Goal: Check status: Check status

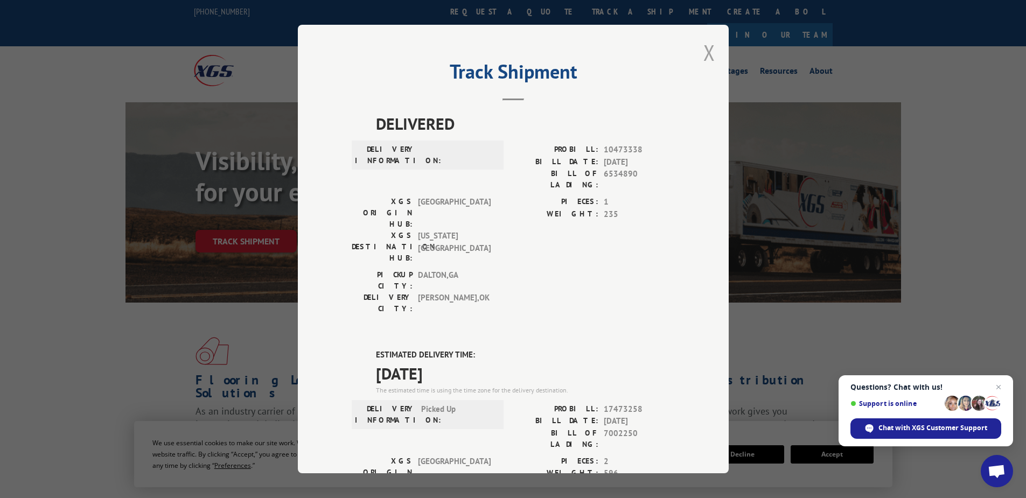
click at [703, 53] on button "Close modal" at bounding box center [709, 52] width 12 height 29
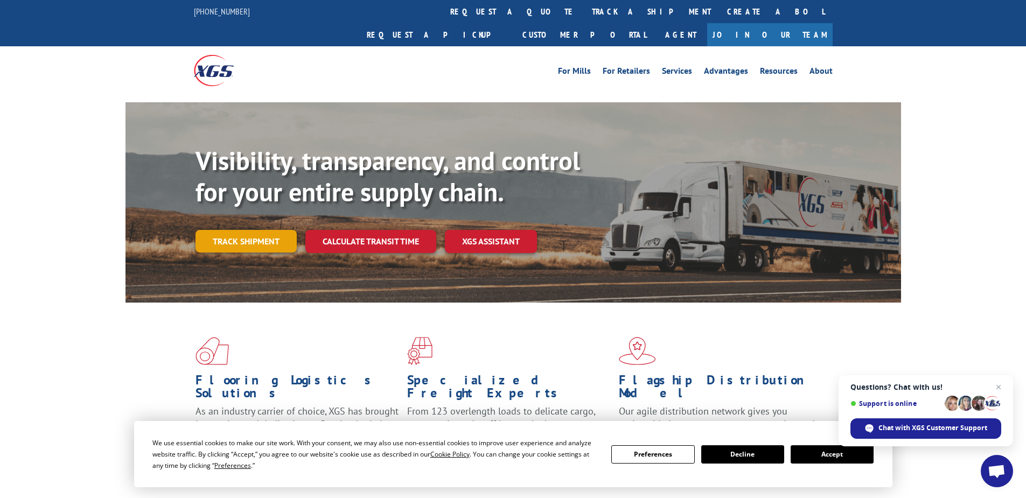
click at [221, 230] on link "Track shipment" at bounding box center [245, 241] width 101 height 23
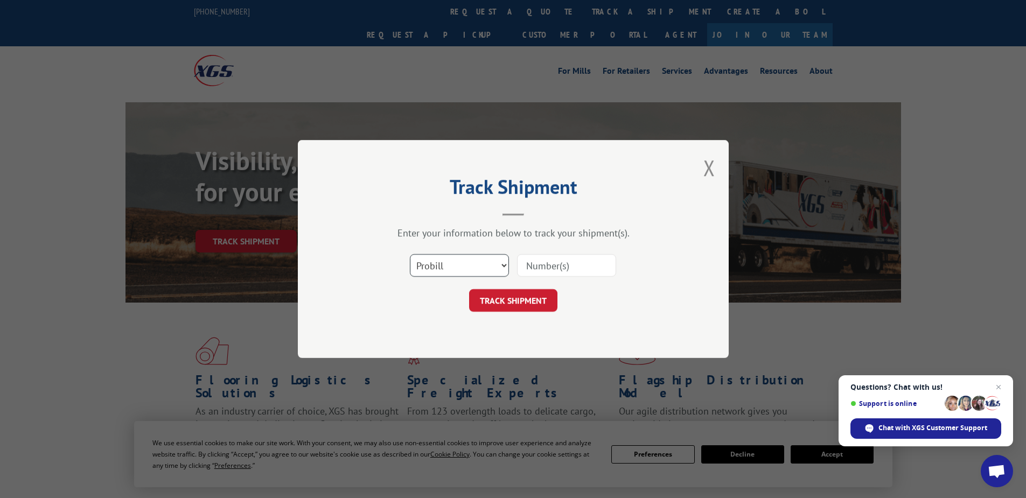
drag, startPoint x: 465, startPoint y: 271, endPoint x: 464, endPoint y: 276, distance: 5.4
click at [465, 271] on select "Select category... Probill BOL PO" at bounding box center [459, 265] width 99 height 23
select select "po"
click at [410, 254] on select "Select category... Probill BOL PO" at bounding box center [459, 265] width 99 height 23
click at [519, 266] on input at bounding box center [566, 265] width 99 height 23
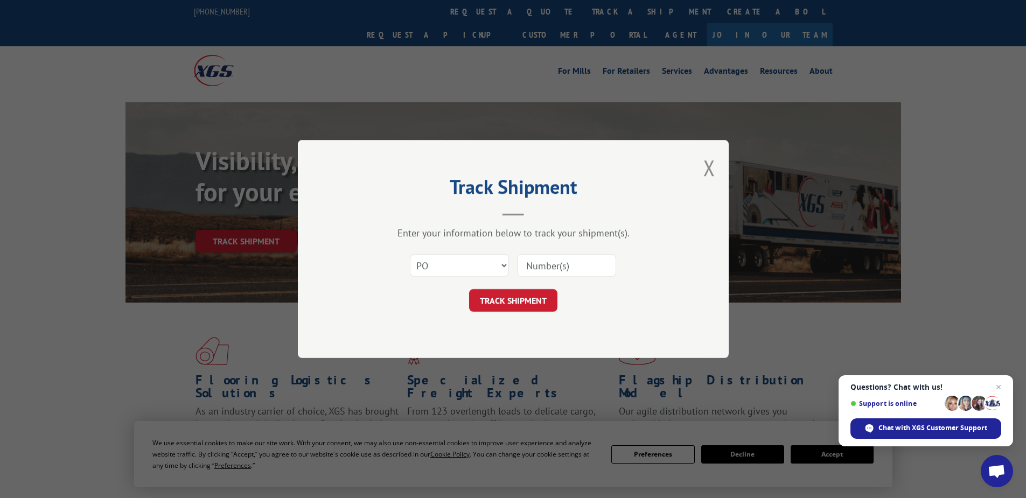
paste input "02530797"
type input "02530797"
click button "TRACK SHIPMENT" at bounding box center [513, 300] width 88 height 23
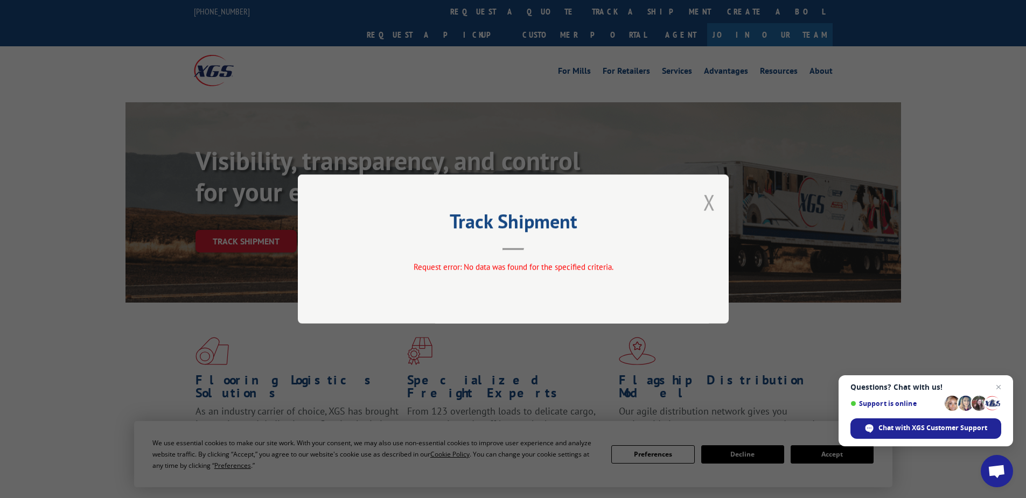
click at [708, 199] on button "Close modal" at bounding box center [709, 202] width 12 height 29
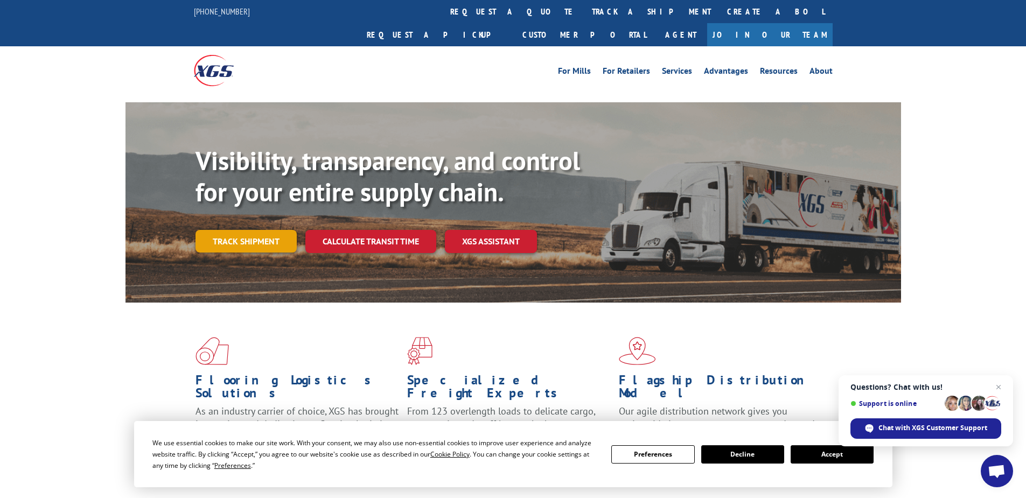
click at [224, 230] on link "Track shipment" at bounding box center [245, 241] width 101 height 23
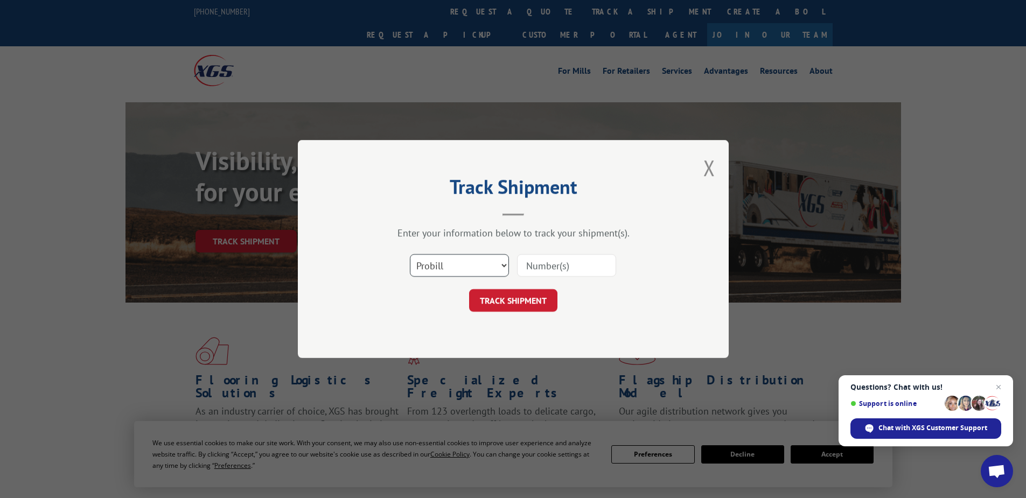
click at [434, 264] on select "Select category... Probill BOL PO" at bounding box center [459, 265] width 99 height 23
select select "po"
click at [410, 254] on select "Select category... Probill BOL PO" at bounding box center [459, 265] width 99 height 23
click at [527, 263] on input at bounding box center [566, 265] width 99 height 23
paste input "17513134"
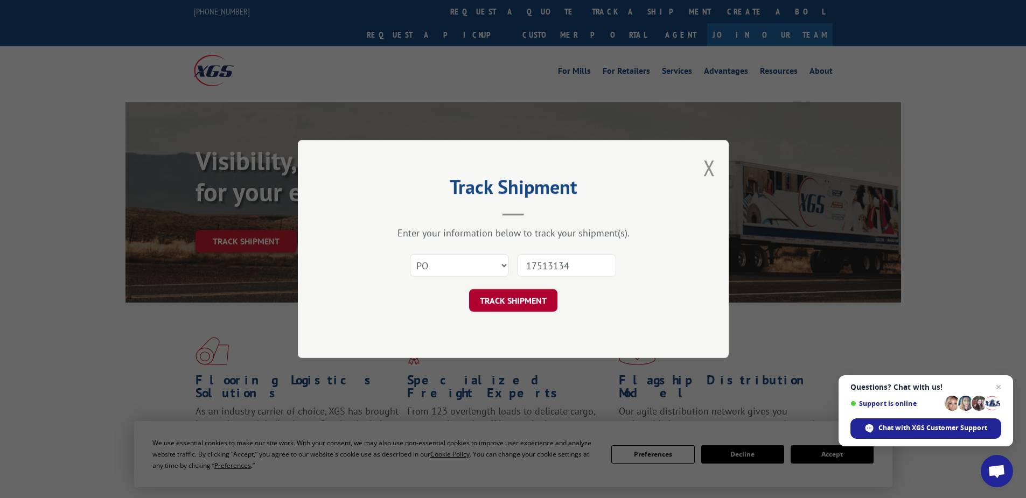
type input "17513134"
click at [507, 307] on button "TRACK SHIPMENT" at bounding box center [513, 300] width 88 height 23
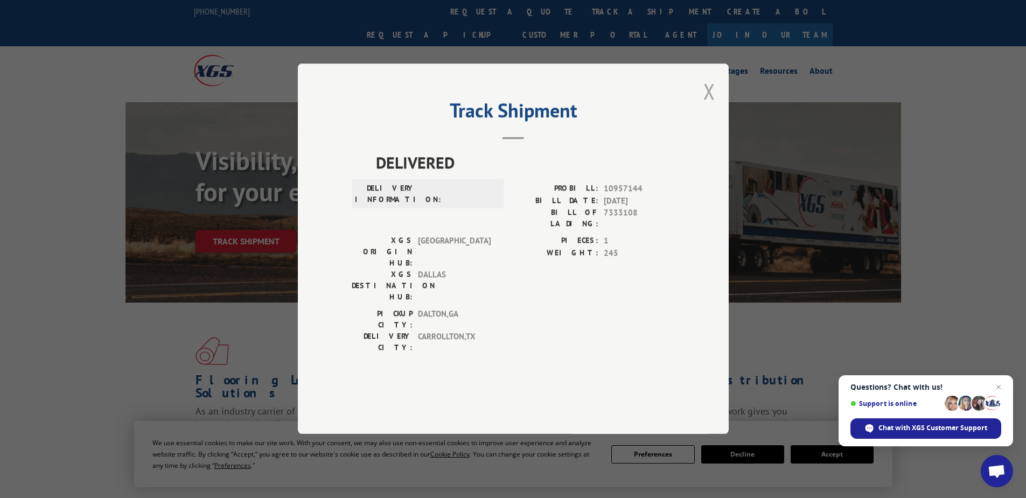
click at [710, 106] on button "Close modal" at bounding box center [709, 91] width 12 height 29
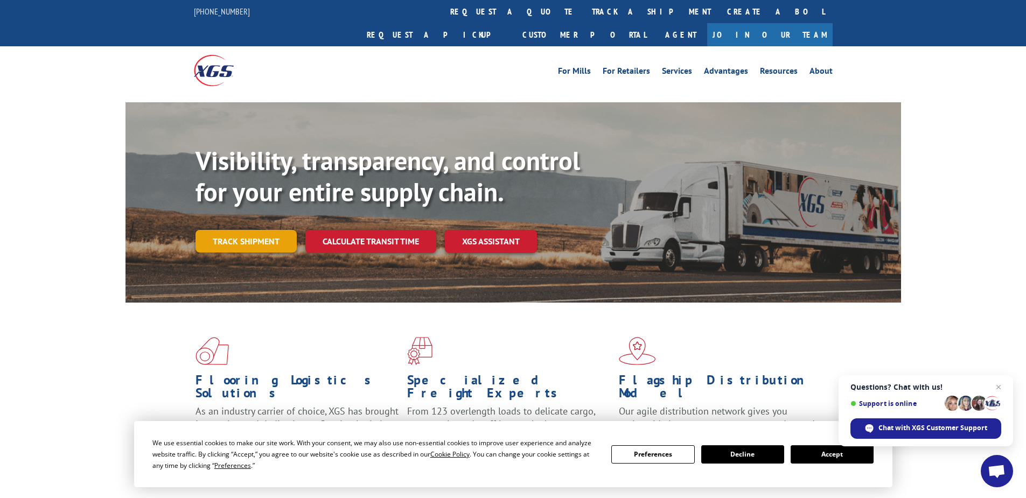
click at [240, 230] on link "Track shipment" at bounding box center [245, 241] width 101 height 23
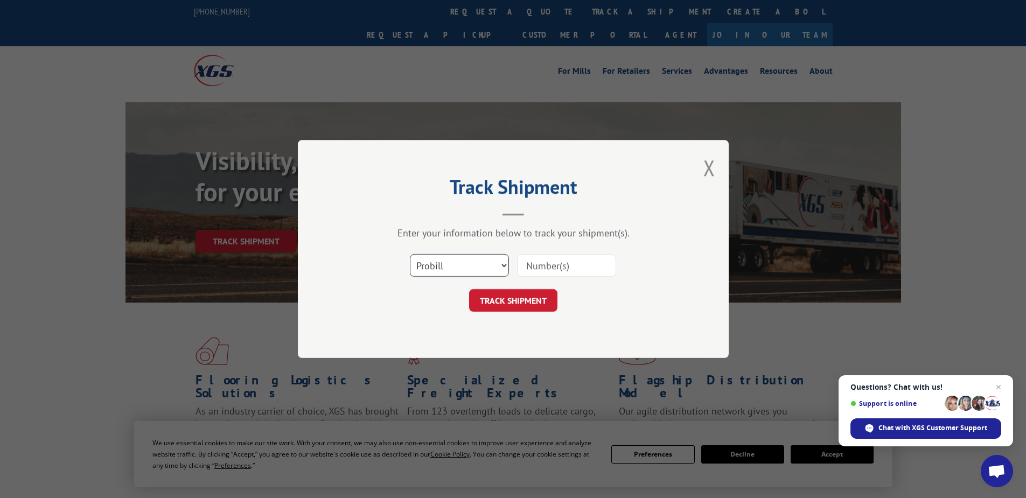
click at [452, 261] on select "Select category... Probill BOL PO" at bounding box center [459, 265] width 99 height 23
select select "po"
click at [410, 254] on select "Select category... Probill BOL PO" at bounding box center [459, 265] width 99 height 23
click at [523, 267] on input at bounding box center [566, 265] width 99 height 23
paste input "17513135"
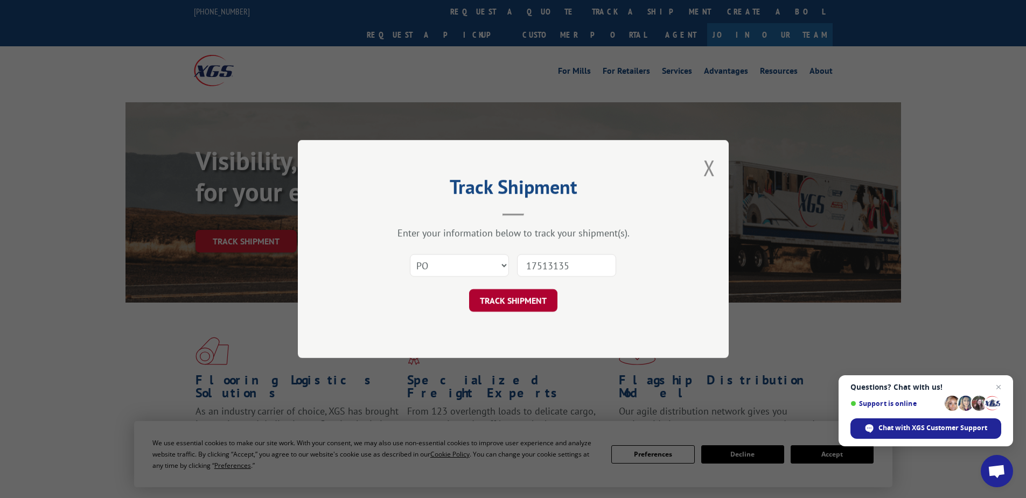
type input "17513135"
click at [529, 307] on button "TRACK SHIPMENT" at bounding box center [513, 300] width 88 height 23
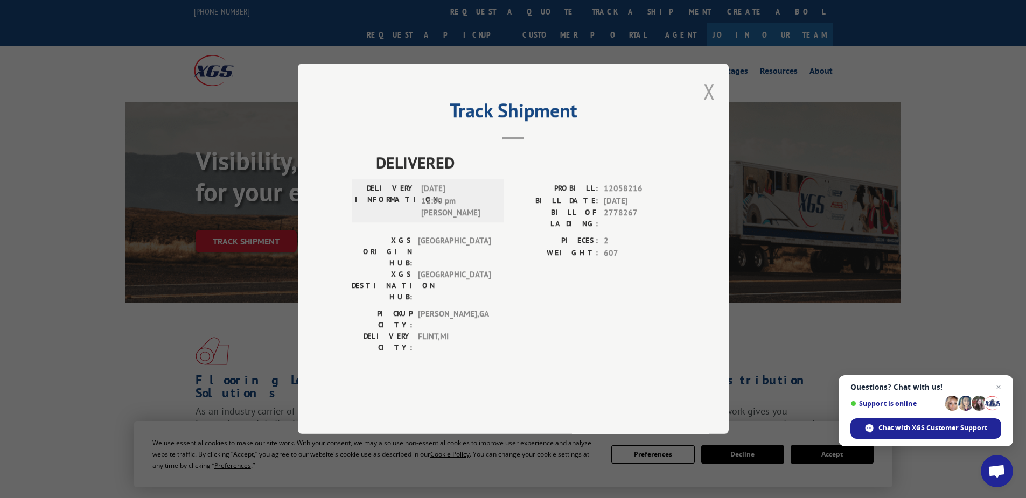
click at [712, 106] on button "Close modal" at bounding box center [709, 91] width 12 height 29
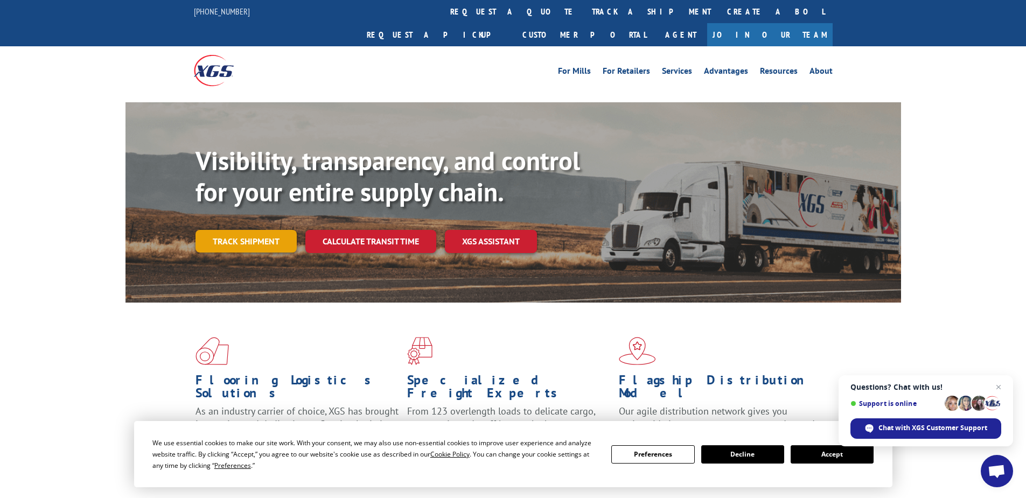
click at [229, 230] on link "Track shipment" at bounding box center [245, 241] width 101 height 23
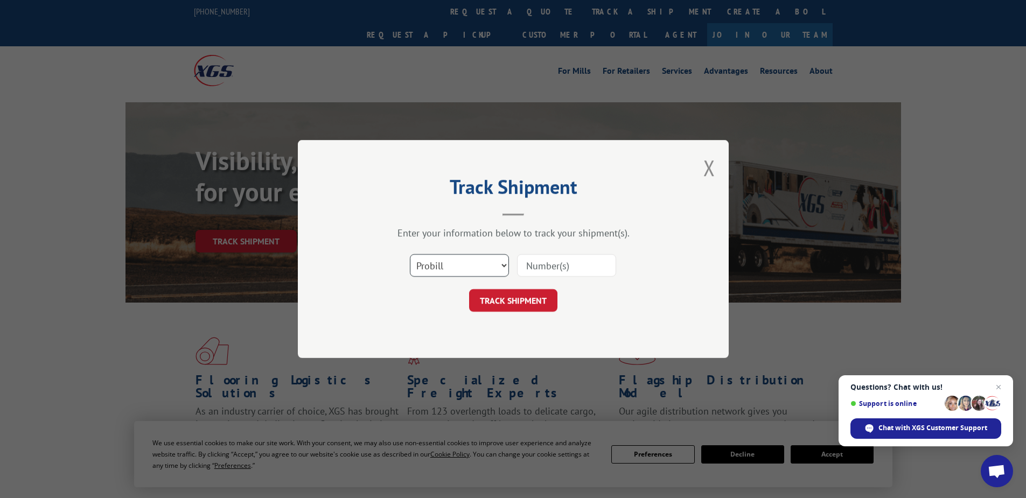
drag, startPoint x: 439, startPoint y: 269, endPoint x: 437, endPoint y: 276, distance: 7.2
click at [439, 269] on select "Select category... Probill BOL PO" at bounding box center [459, 265] width 99 height 23
select select "po"
click at [410, 254] on select "Select category... Probill BOL PO" at bounding box center [459, 265] width 99 height 23
click at [547, 270] on input at bounding box center [566, 265] width 99 height 23
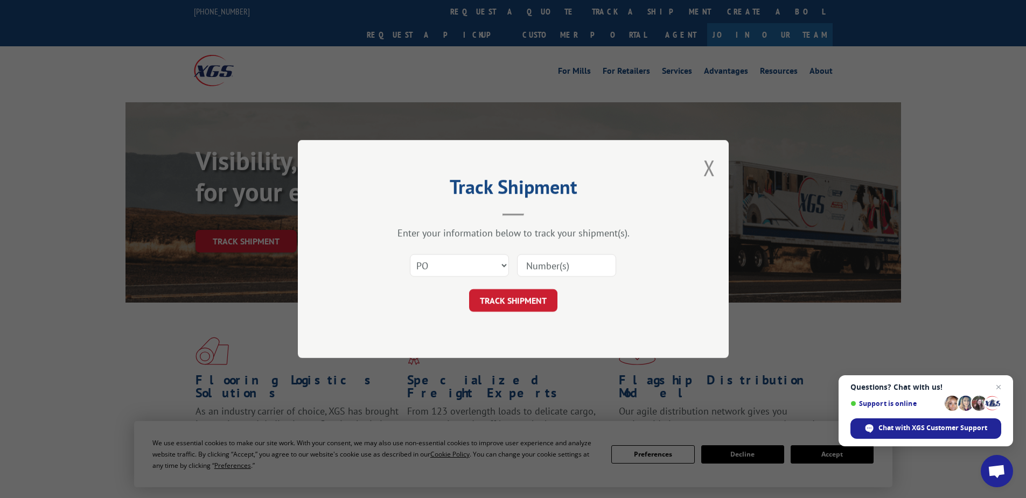
paste input "52530428"
type input "52530428"
click button "TRACK SHIPMENT" at bounding box center [513, 300] width 88 height 23
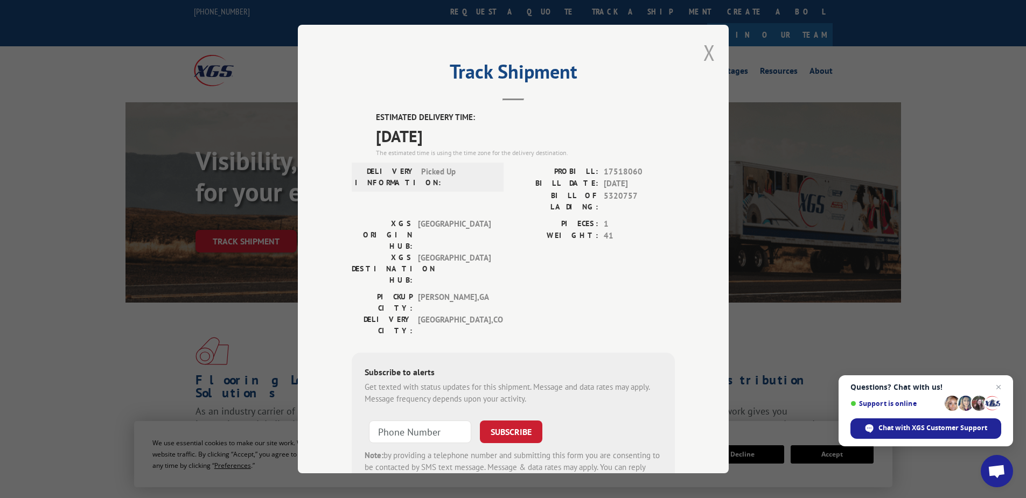
click at [703, 53] on button "Close modal" at bounding box center [709, 52] width 12 height 29
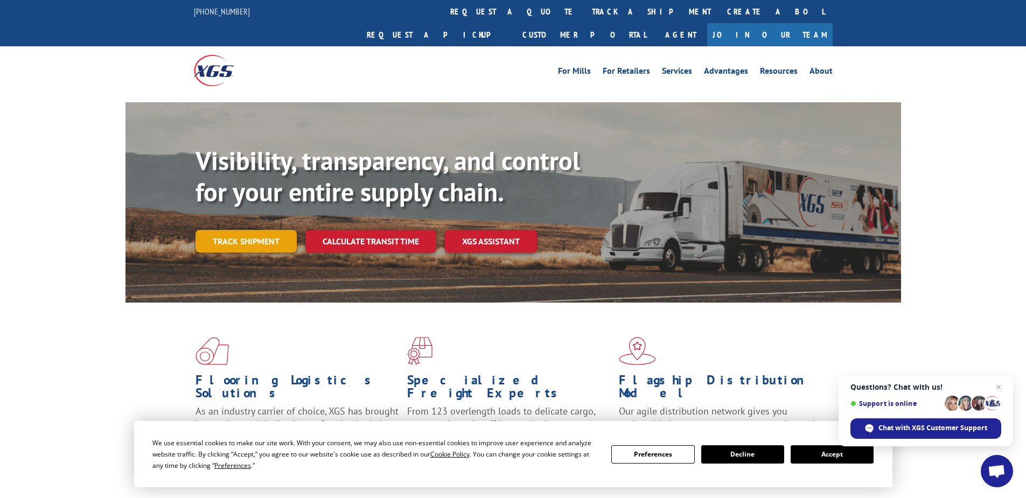
click at [239, 230] on link "Track shipment" at bounding box center [245, 241] width 101 height 23
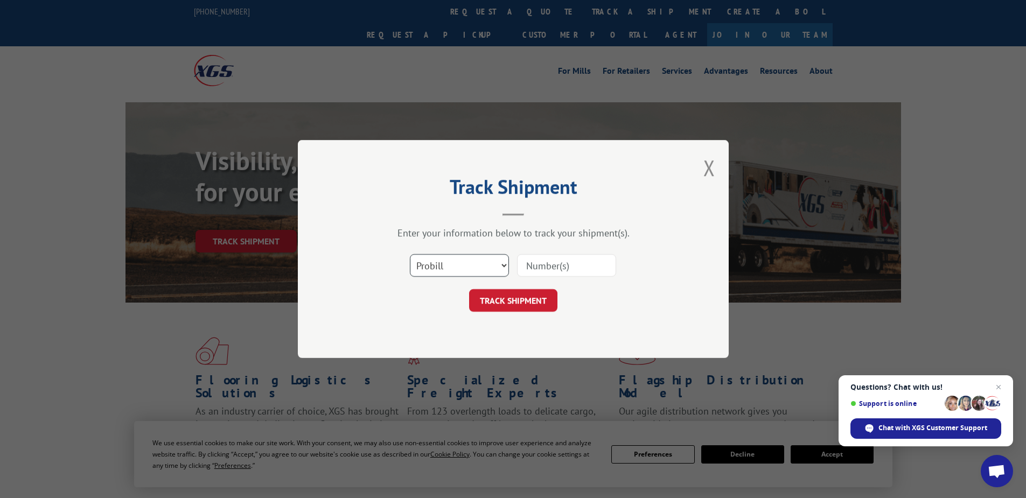
drag, startPoint x: 438, startPoint y: 261, endPoint x: 443, endPoint y: 276, distance: 16.4
click at [438, 261] on select "Select category... Probill BOL PO" at bounding box center [459, 265] width 99 height 23
select select "po"
click at [410, 254] on select "Select category... Probill BOL PO" at bounding box center [459, 265] width 99 height 23
click at [526, 266] on input at bounding box center [566, 265] width 99 height 23
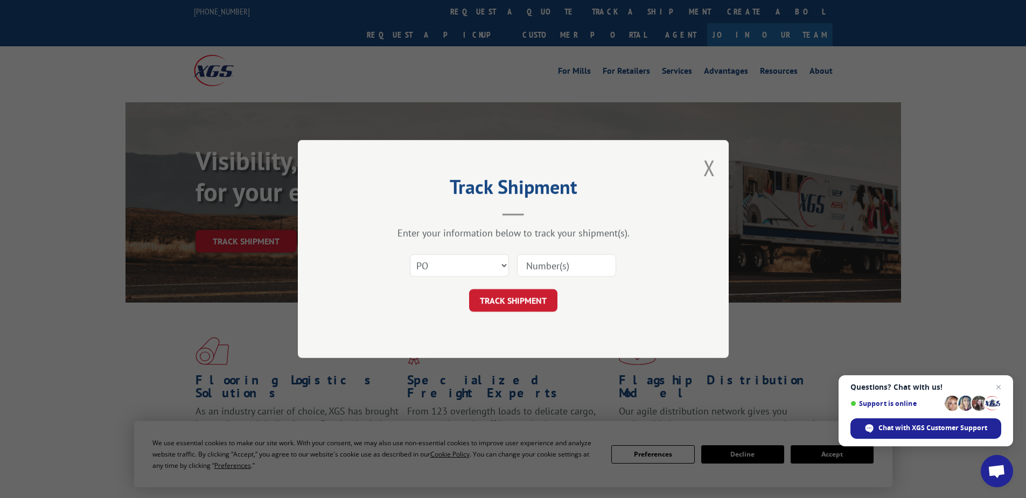
paste input "17513100"
type input "17513100"
click button "TRACK SHIPMENT" at bounding box center [513, 300] width 88 height 23
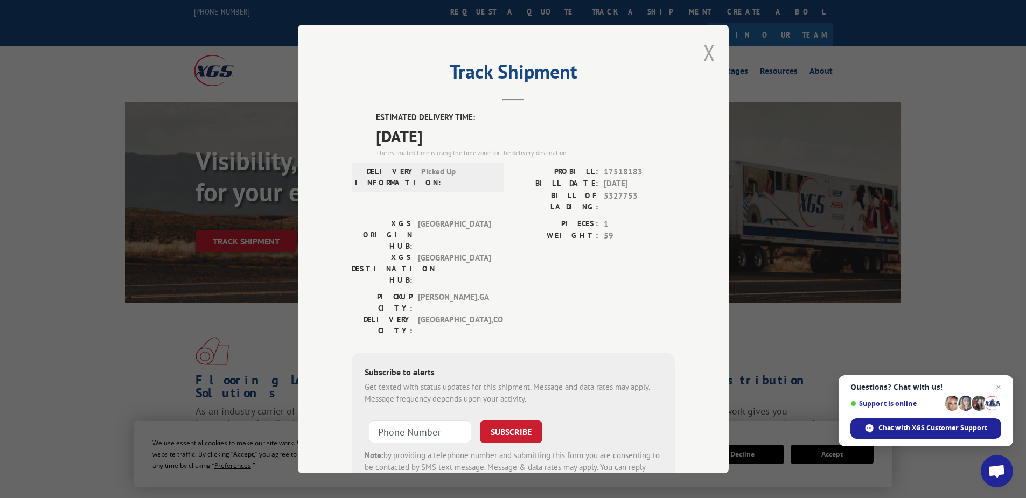
click at [703, 54] on button "Close modal" at bounding box center [709, 52] width 12 height 29
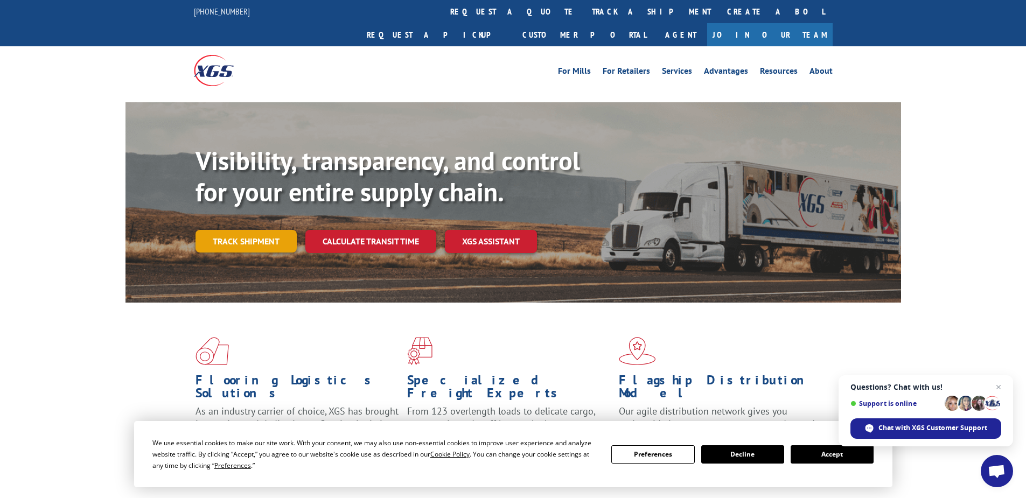
click at [245, 230] on link "Track shipment" at bounding box center [245, 241] width 101 height 23
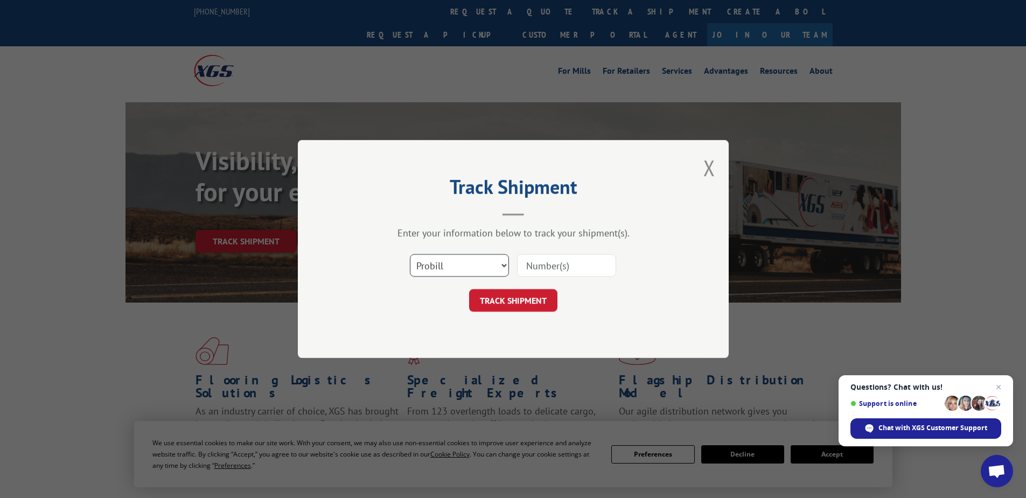
click at [452, 263] on select "Select category... Probill BOL PO" at bounding box center [459, 265] width 99 height 23
select select "po"
click at [410, 254] on select "Select category... Probill BOL PO" at bounding box center [459, 265] width 99 height 23
click at [519, 271] on input at bounding box center [566, 265] width 99 height 23
paste input "17513076"
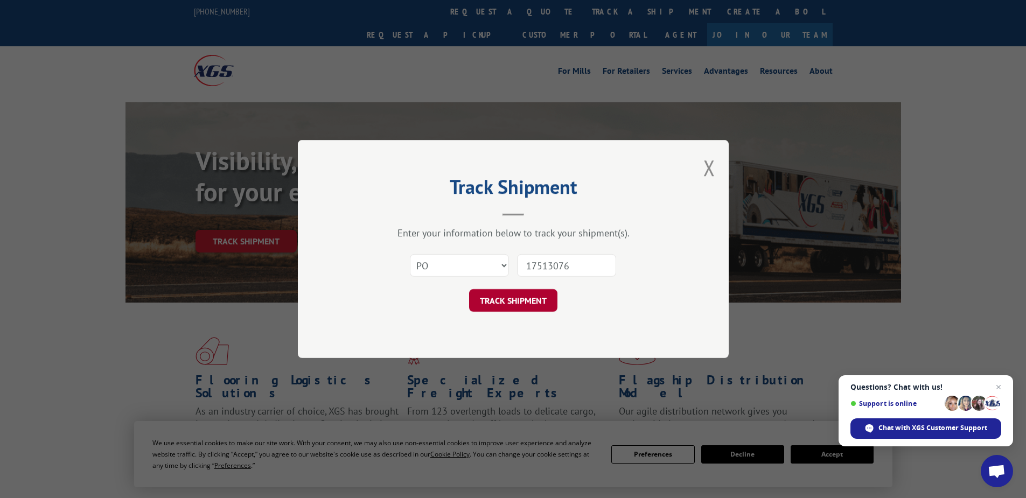
type input "17513076"
click at [520, 296] on button "TRACK SHIPMENT" at bounding box center [513, 300] width 88 height 23
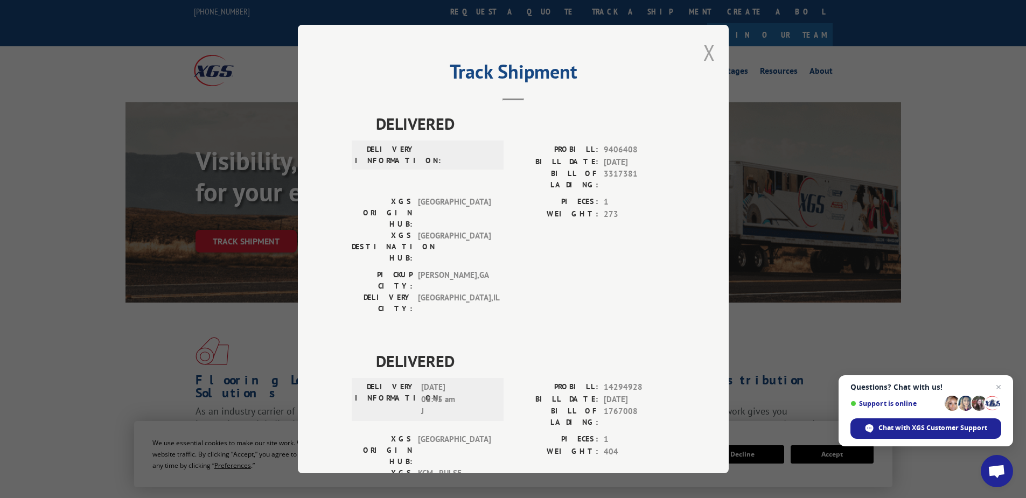
click at [709, 52] on button "Close modal" at bounding box center [709, 52] width 12 height 29
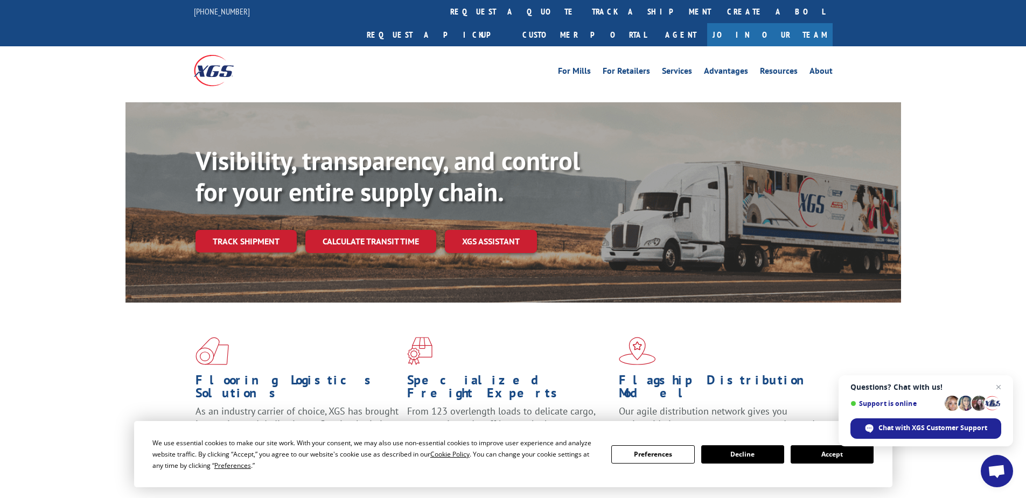
click at [253, 230] on link "Track shipment" at bounding box center [245, 241] width 101 height 23
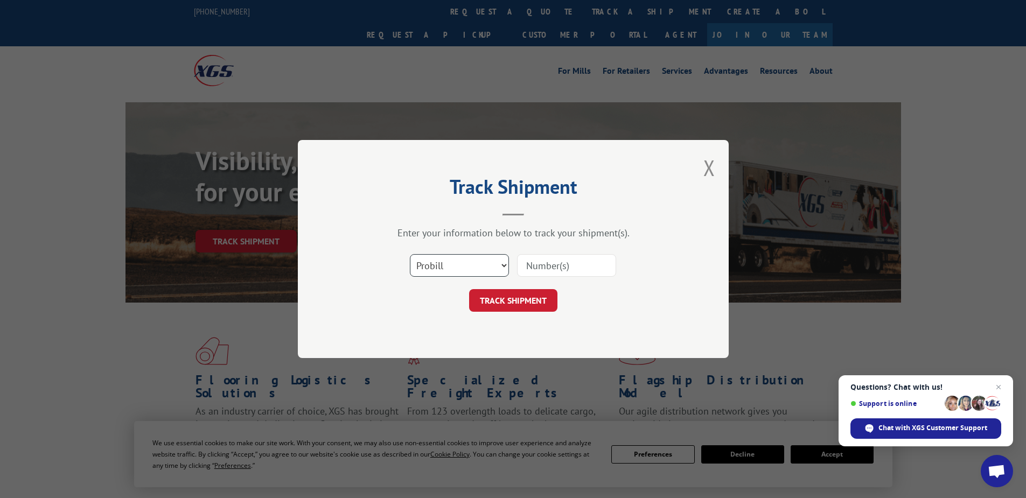
click at [434, 267] on select "Select category... Probill BOL PO" at bounding box center [459, 265] width 99 height 23
select select "po"
click at [410, 254] on select "Select category... Probill BOL PO" at bounding box center [459, 265] width 99 height 23
click at [521, 262] on input at bounding box center [566, 265] width 99 height 23
paste input "05535122"
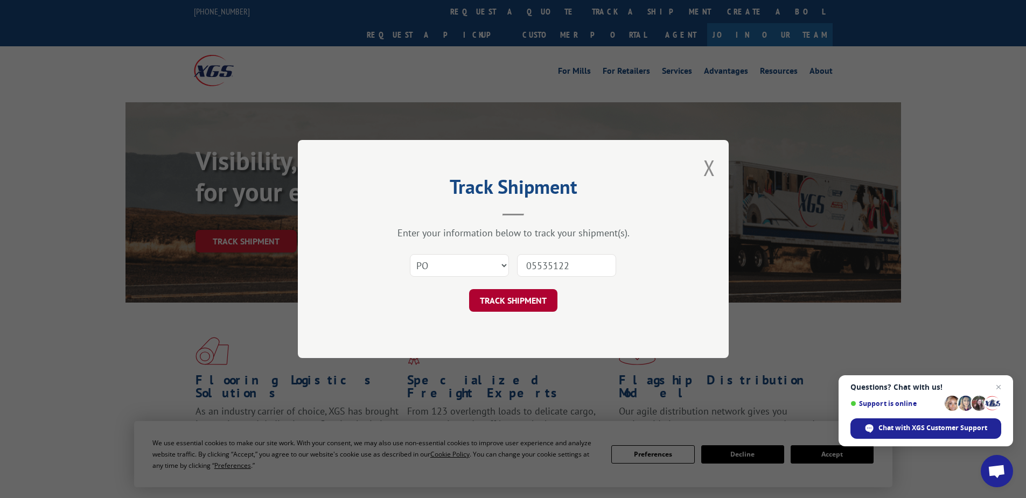
type input "05535122"
click at [509, 299] on button "TRACK SHIPMENT" at bounding box center [513, 300] width 88 height 23
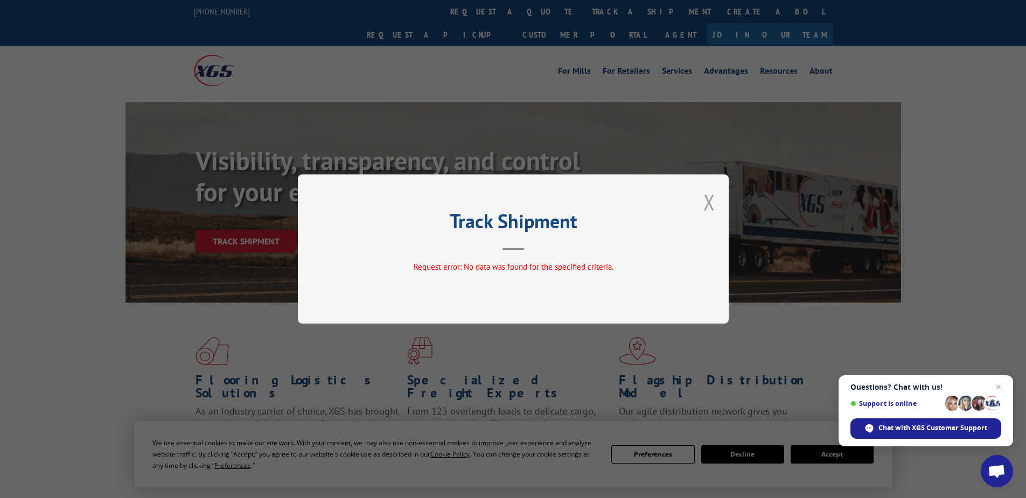
click at [710, 204] on button "Close modal" at bounding box center [709, 202] width 12 height 29
